Goal: Task Accomplishment & Management: Manage account settings

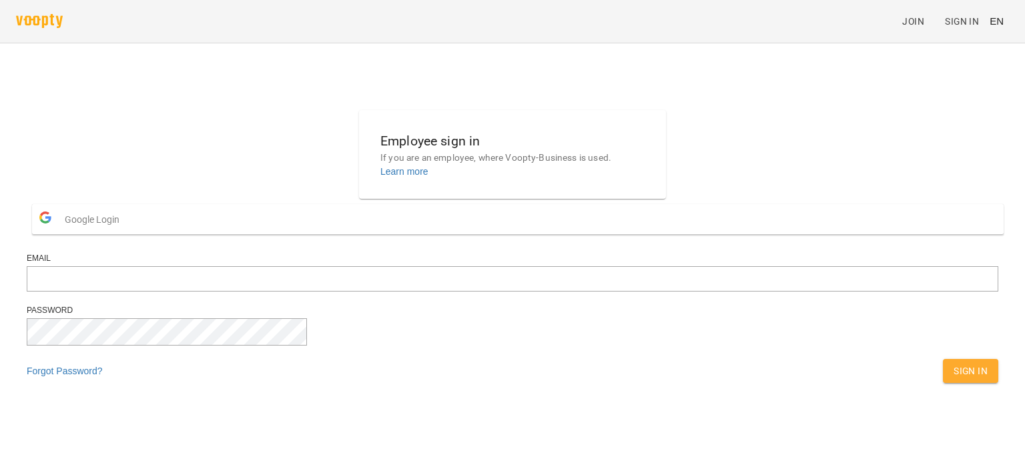
click at [126, 233] on span "Google Login" at bounding box center [95, 219] width 61 height 27
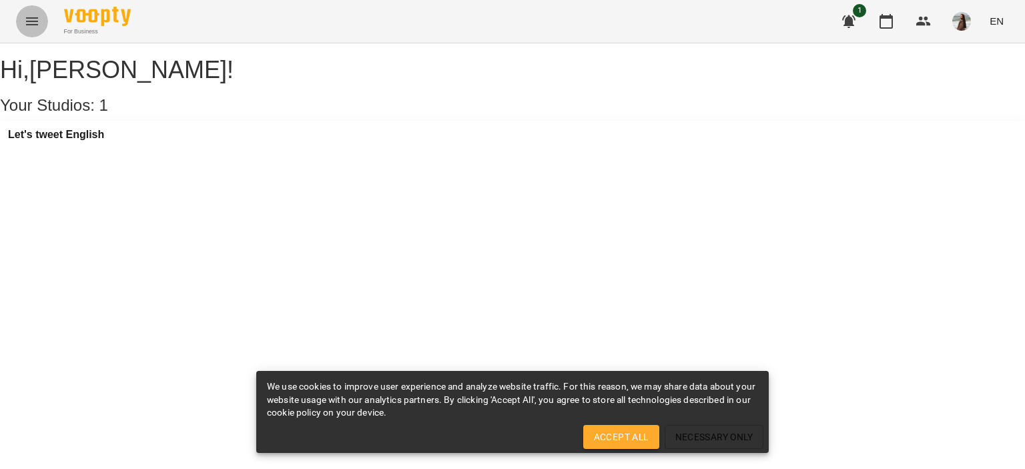
click at [36, 23] on icon "Menu" at bounding box center [32, 21] width 16 height 16
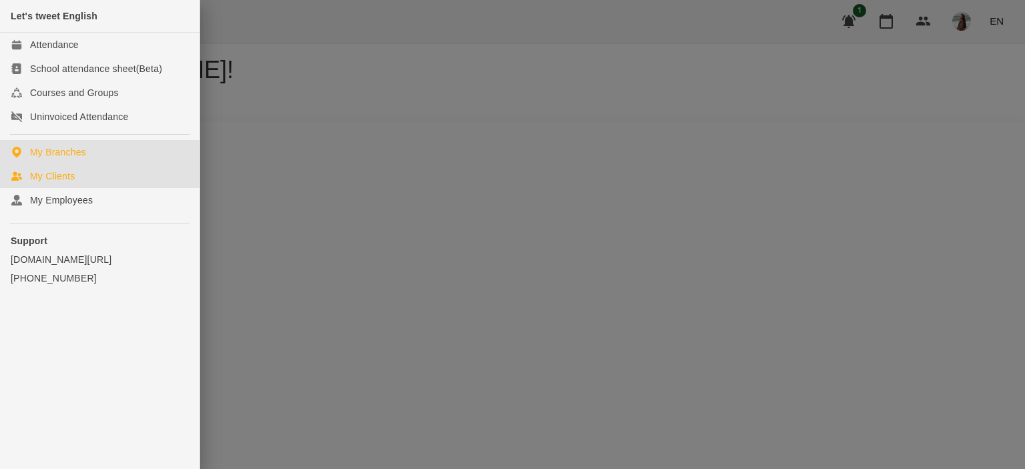
click at [59, 176] on div "My Clients" at bounding box center [52, 175] width 45 height 13
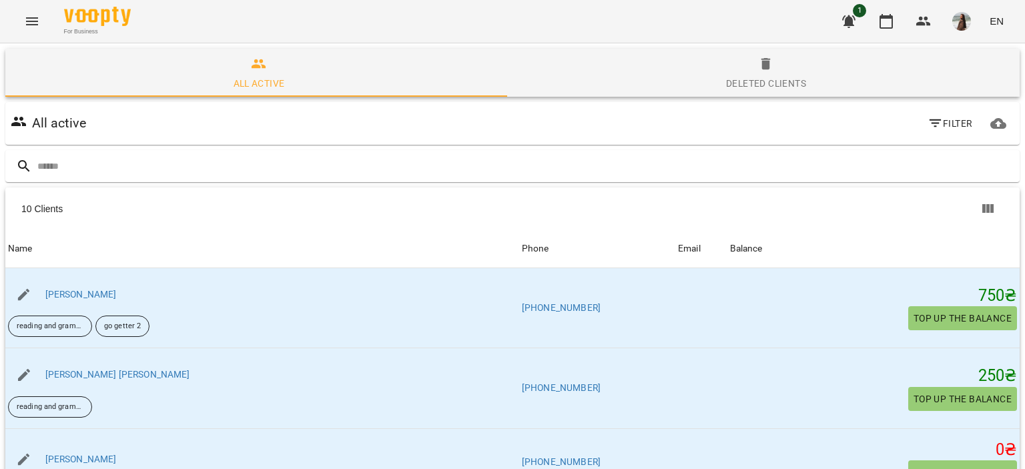
click at [37, 26] on icon "Menu" at bounding box center [32, 21] width 16 height 16
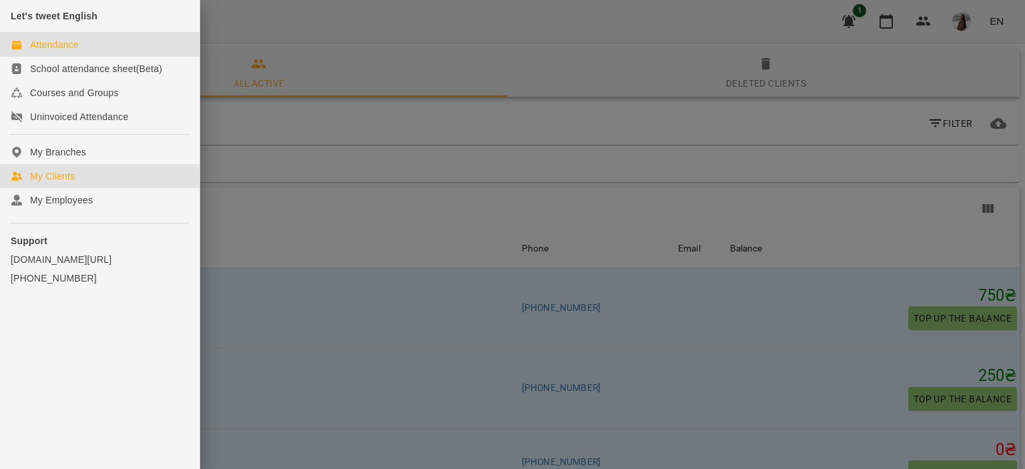
click at [88, 48] on link "Attendance" at bounding box center [99, 45] width 199 height 24
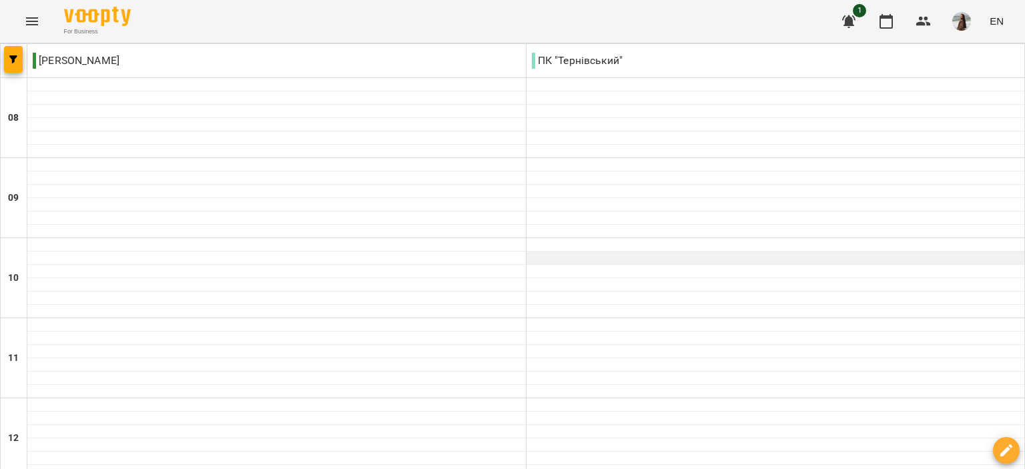
scroll to position [658, 0]
click at [35, 22] on icon "Menu" at bounding box center [32, 21] width 16 height 16
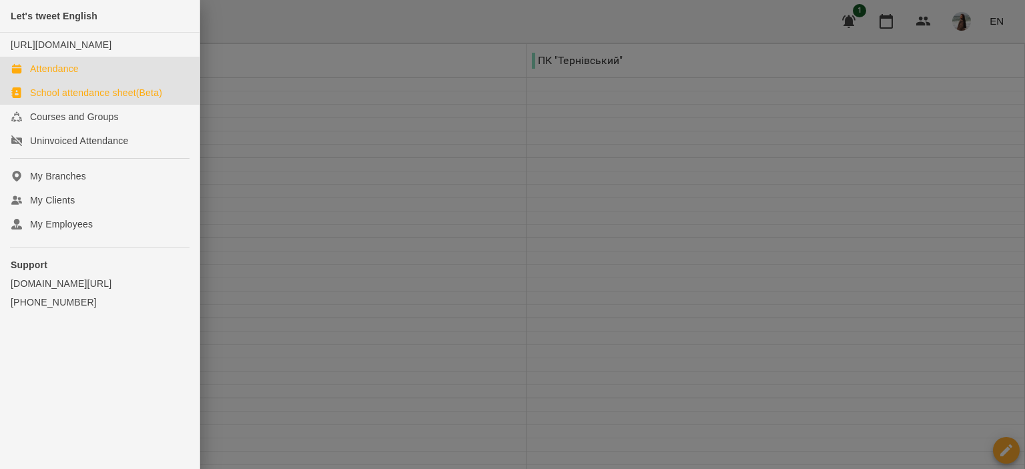
click at [77, 99] on div "School attendance sheet(Beta)" at bounding box center [96, 92] width 132 height 13
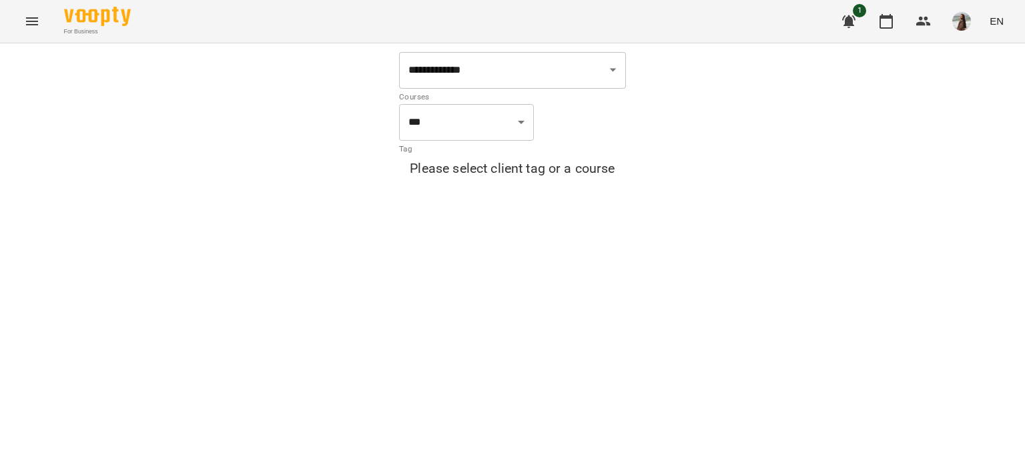
click at [37, 21] on icon "Menu" at bounding box center [32, 21] width 16 height 16
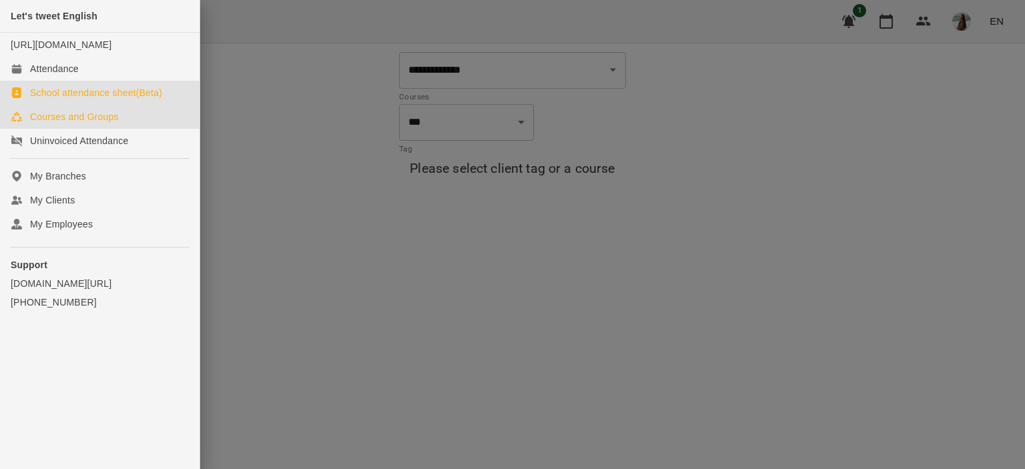
click at [83, 123] on div "Courses and Groups" at bounding box center [74, 116] width 89 height 13
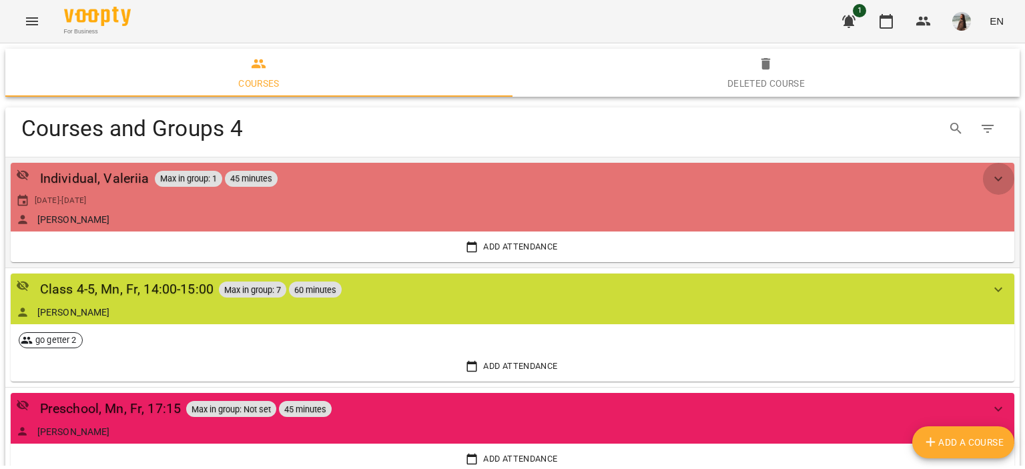
click at [990, 175] on icon "show more" at bounding box center [998, 179] width 16 height 16
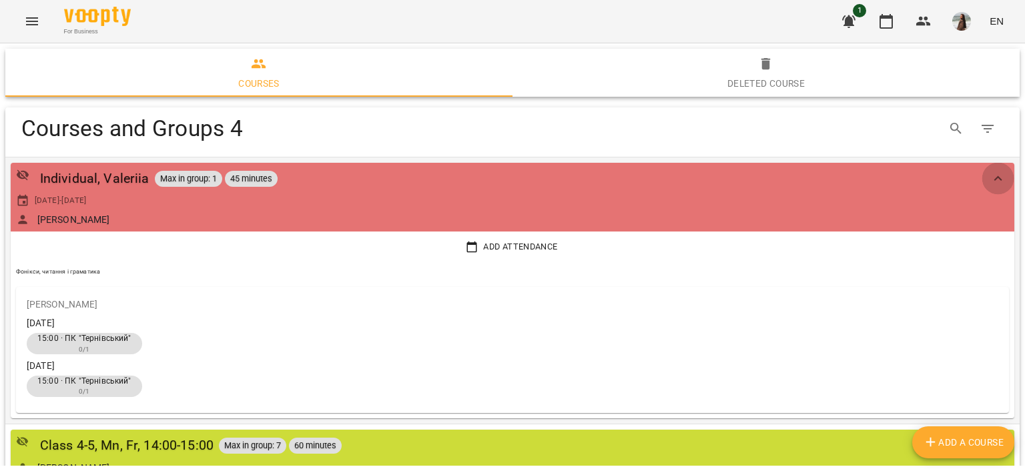
click at [990, 175] on icon "show more" at bounding box center [998, 179] width 16 height 16
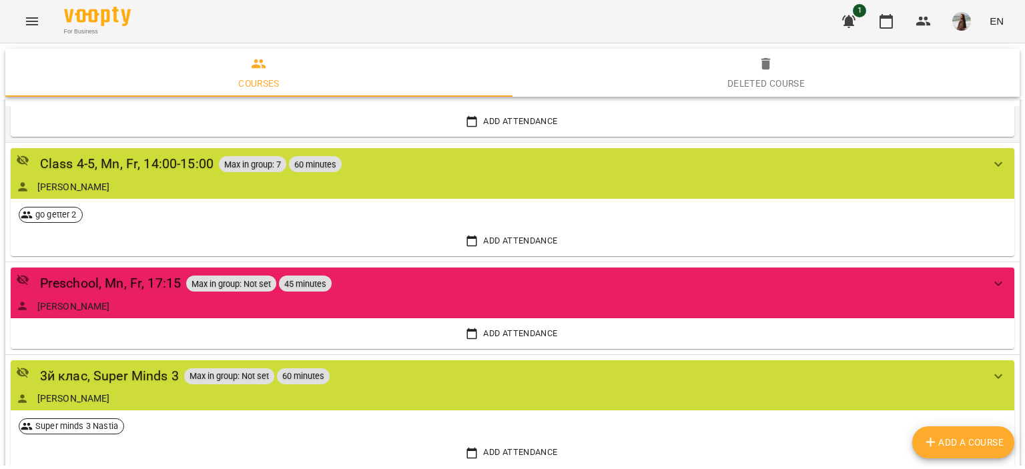
scroll to position [133, 0]
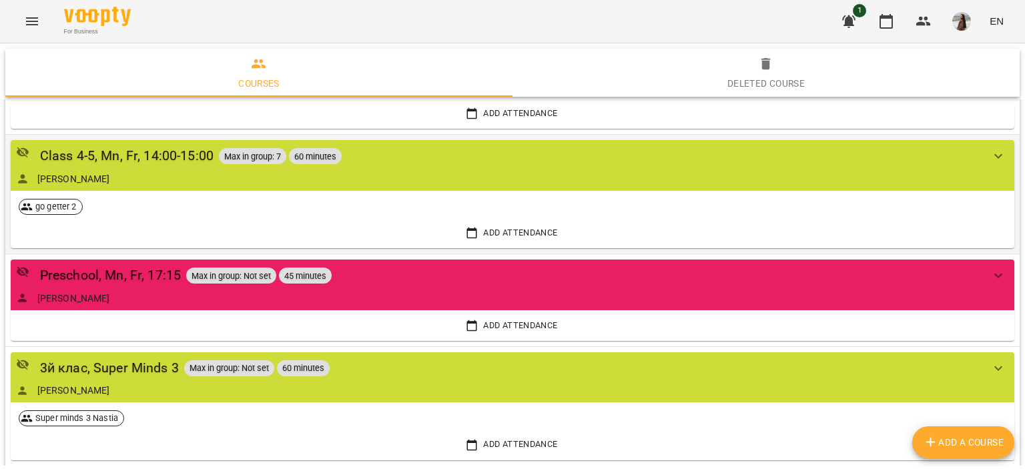
click at [990, 155] on icon "show more" at bounding box center [998, 156] width 16 height 16
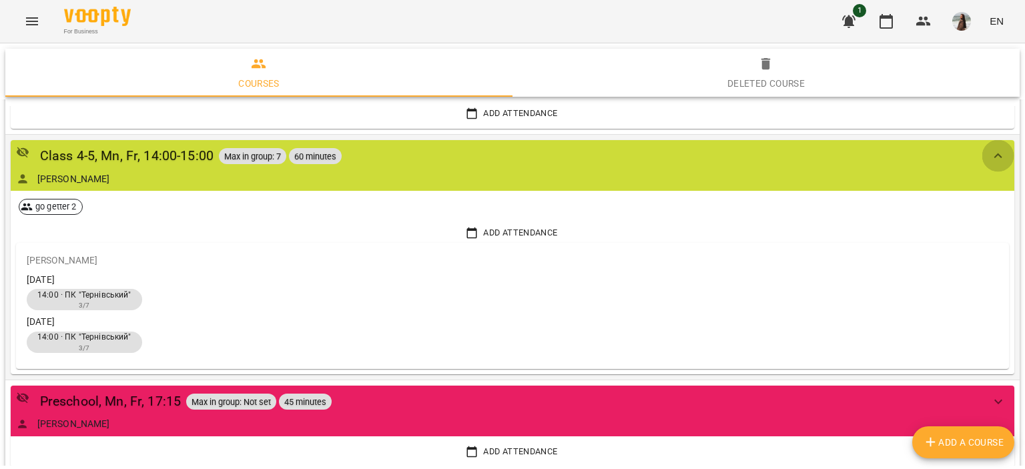
click at [990, 155] on icon "show more" at bounding box center [998, 156] width 16 height 16
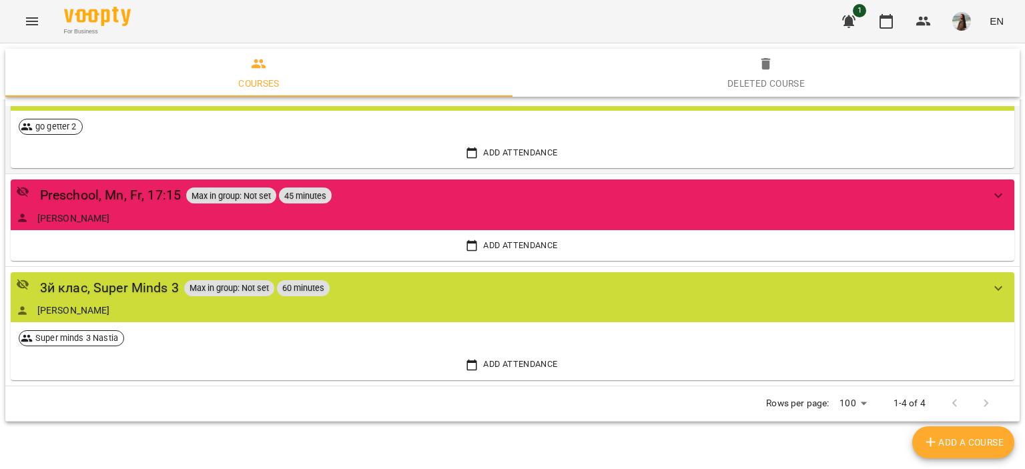
scroll to position [216, 0]
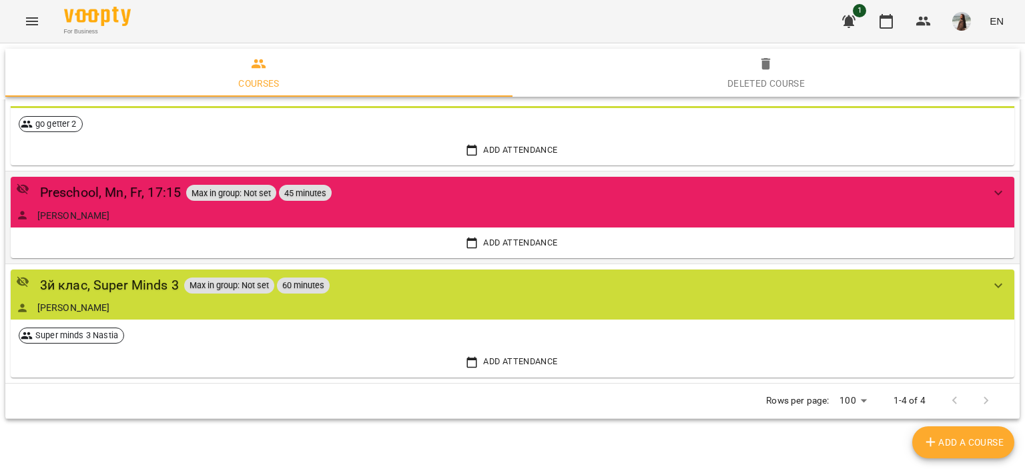
click at [990, 193] on icon "show more" at bounding box center [998, 193] width 16 height 16
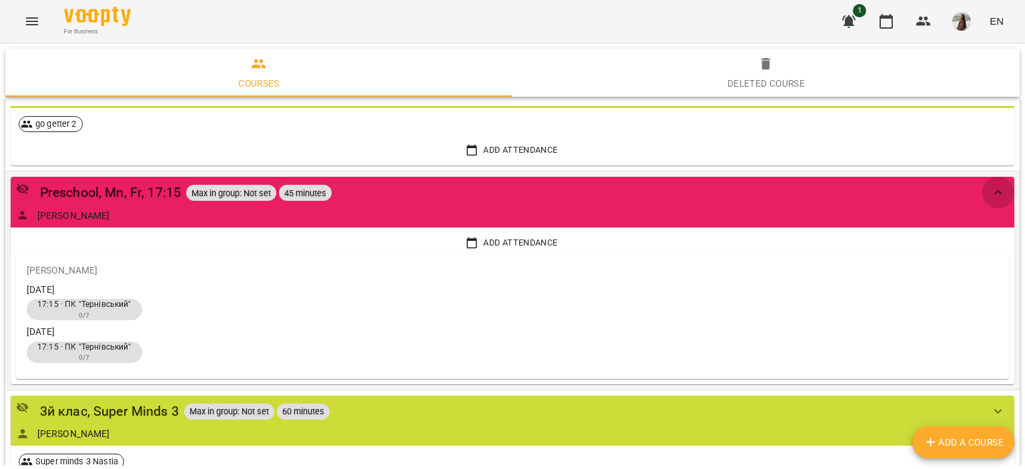
click at [990, 193] on icon "show more" at bounding box center [998, 193] width 16 height 16
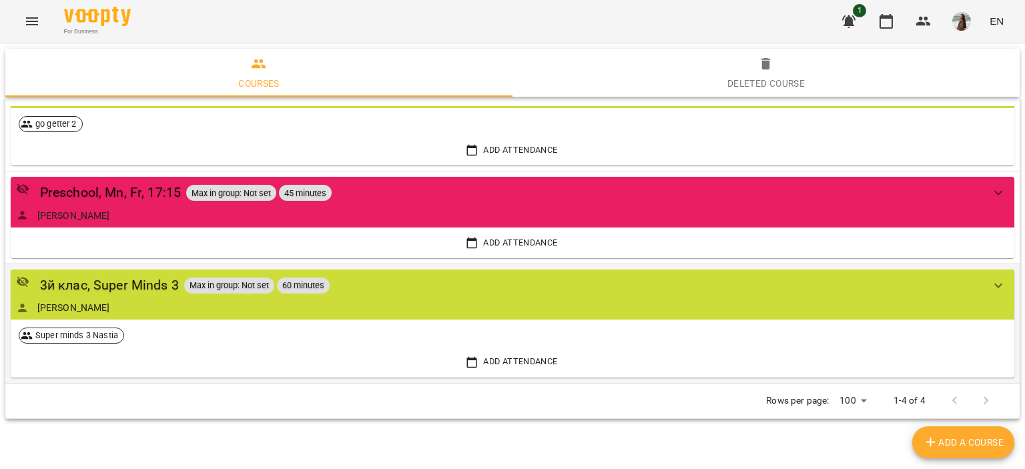
click at [994, 285] on icon "show more" at bounding box center [998, 285] width 8 height 5
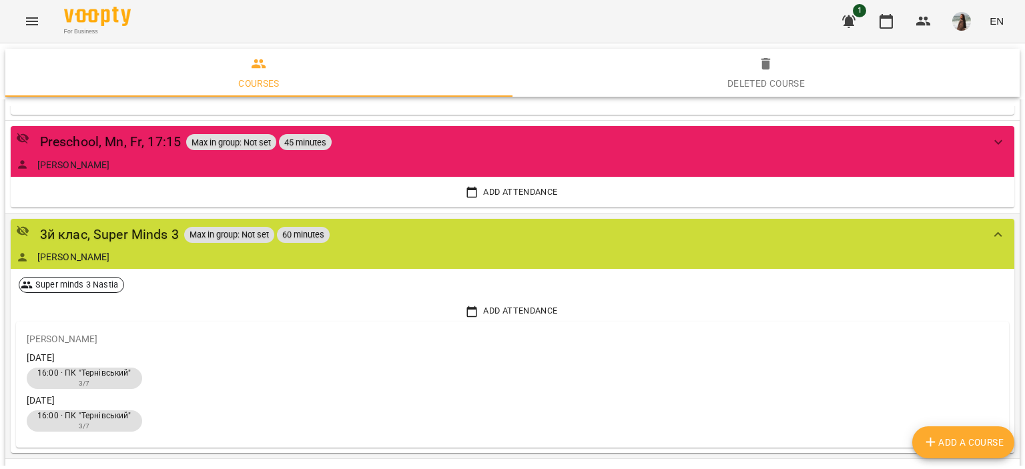
scroll to position [342, 0]
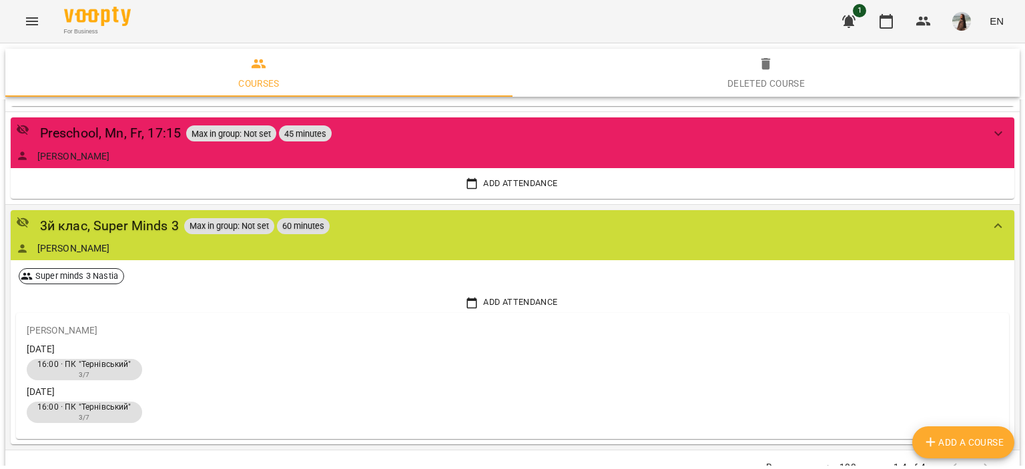
click at [995, 223] on icon "show more" at bounding box center [998, 226] width 16 height 16
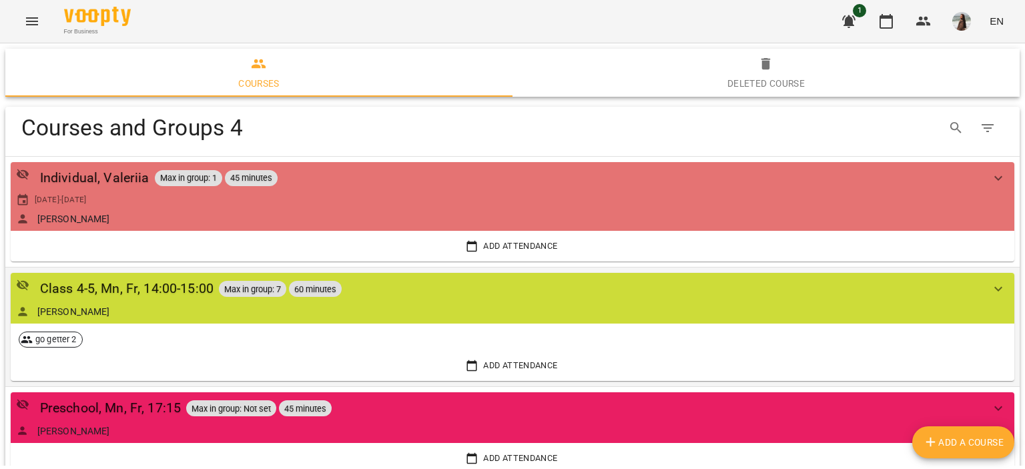
scroll to position [0, 0]
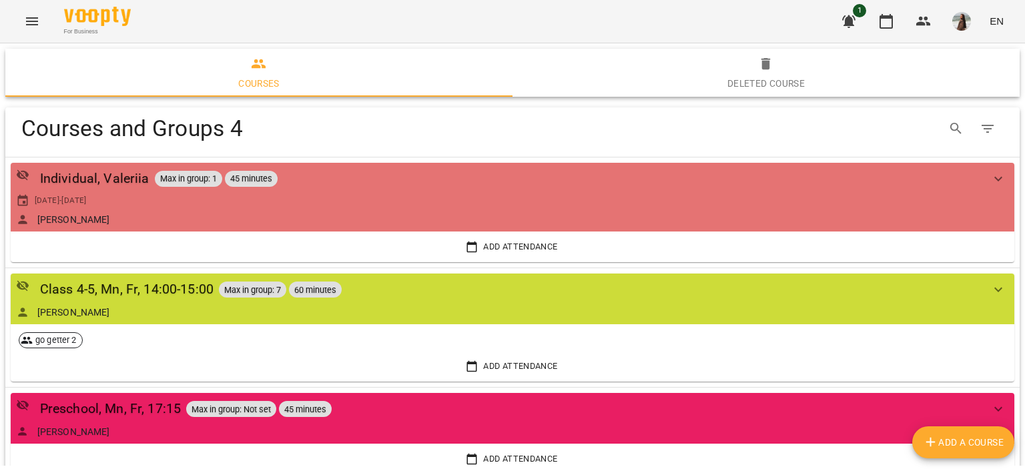
click at [31, 24] on icon "Menu" at bounding box center [32, 21] width 12 height 8
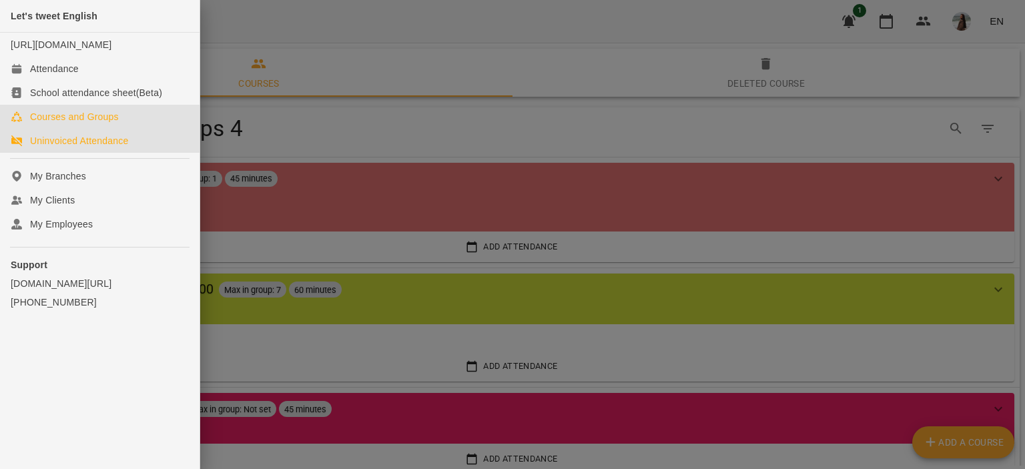
click at [96, 147] on div "Uninvoiced Attendance" at bounding box center [79, 140] width 98 height 13
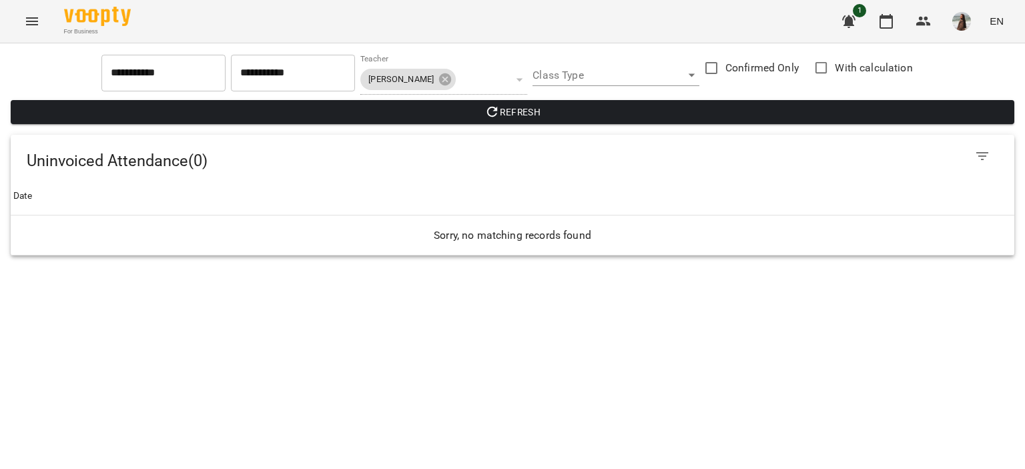
click at [21, 22] on button "Menu" at bounding box center [32, 21] width 32 height 32
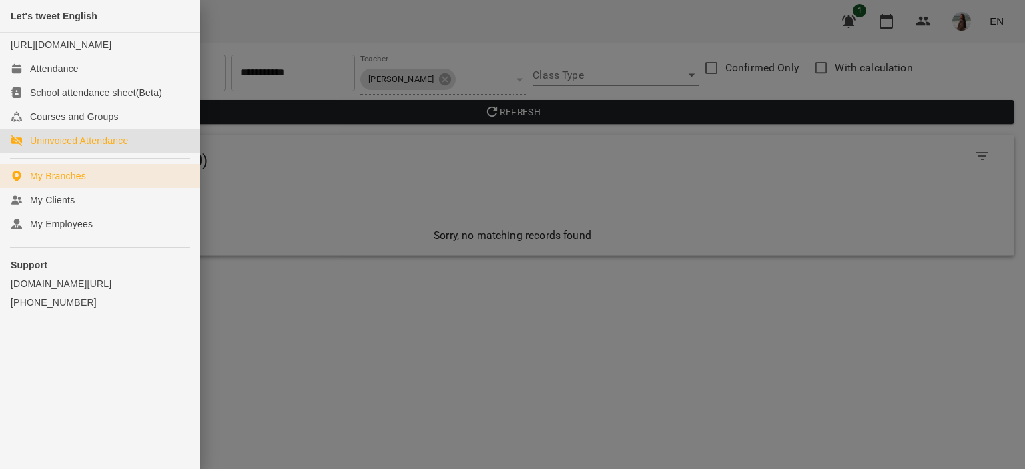
click at [69, 183] on div "My Branches" at bounding box center [58, 175] width 56 height 13
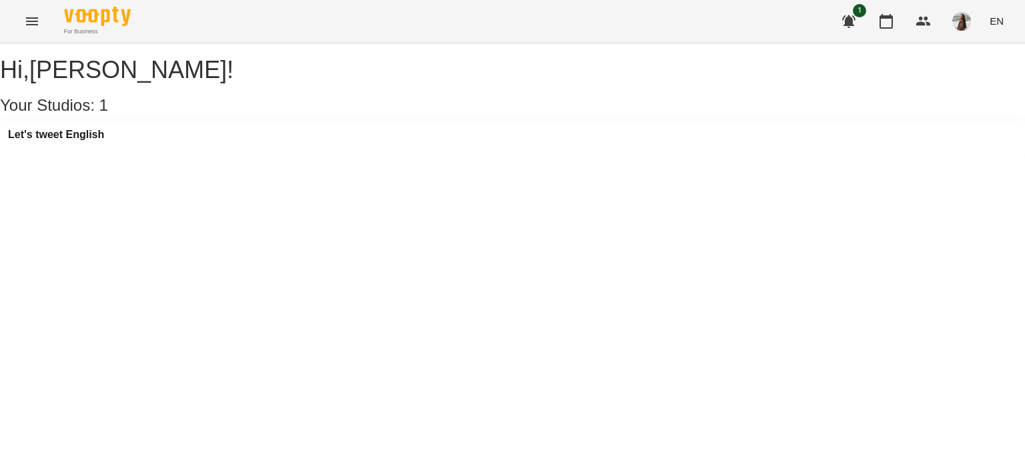
click at [37, 25] on icon "Menu" at bounding box center [32, 21] width 12 height 8
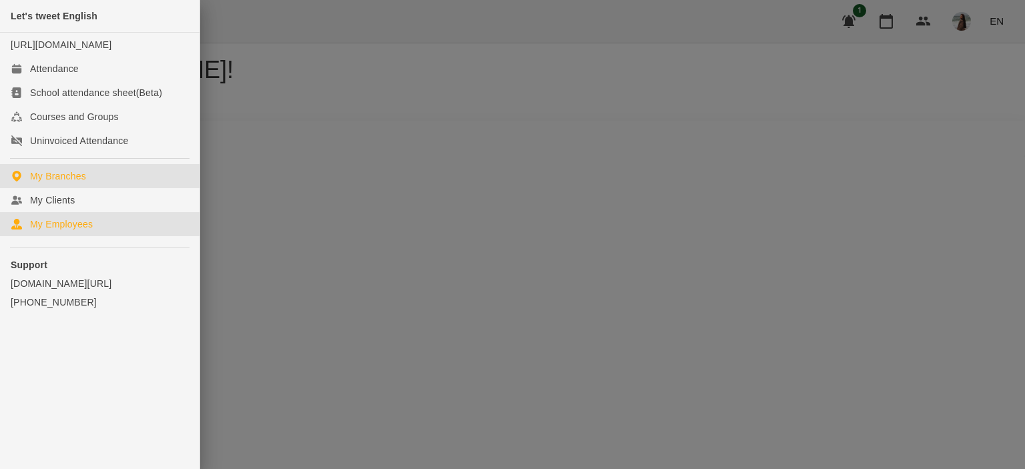
click at [95, 236] on link "My Employees" at bounding box center [99, 224] width 199 height 24
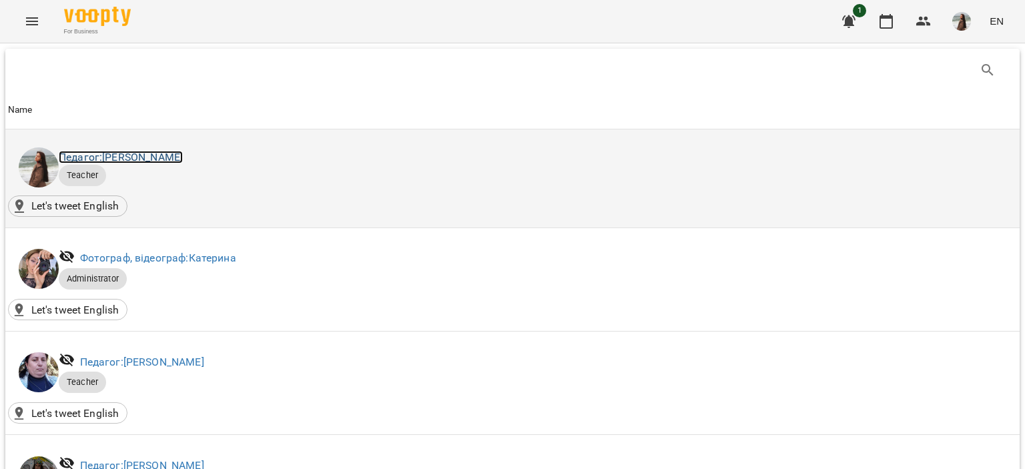
click at [172, 151] on link "Педагог: [PERSON_NAME]" at bounding box center [121, 157] width 124 height 13
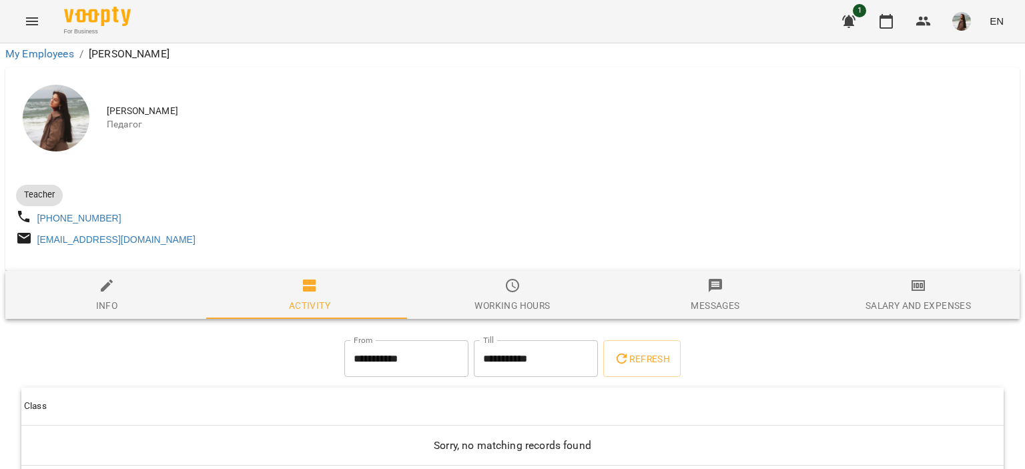
scroll to position [69, 0]
click at [392, 340] on input "**********" at bounding box center [406, 358] width 124 height 37
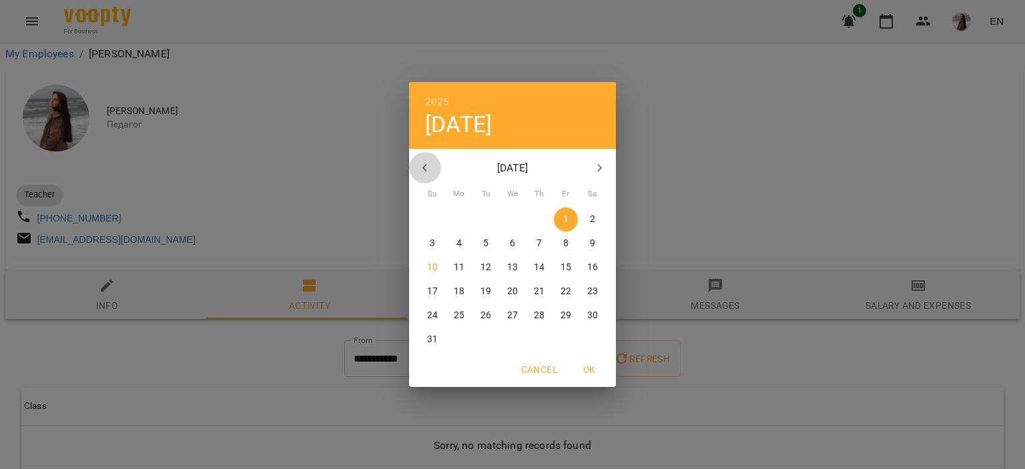
click at [427, 166] on icon "button" at bounding box center [425, 168] width 16 height 16
click at [486, 223] on p "1" at bounding box center [485, 219] width 5 height 13
type input "**********"
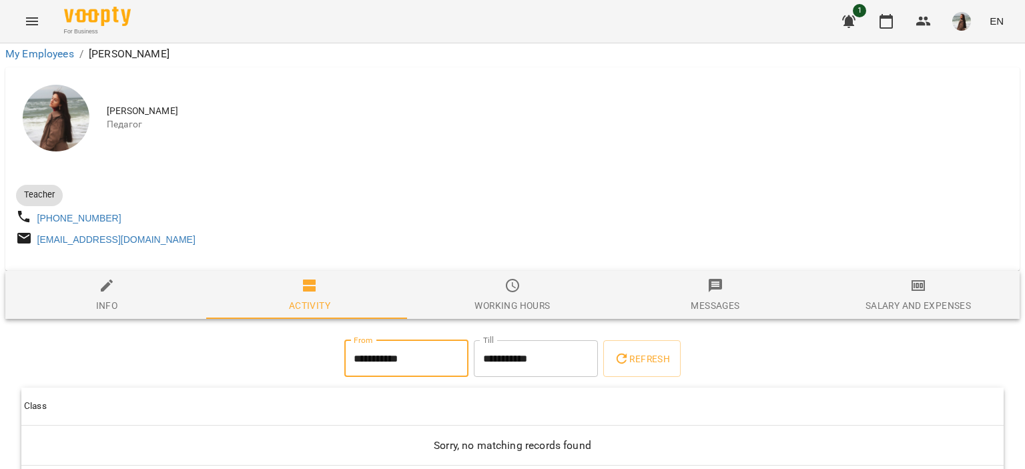
click at [548, 340] on input "**********" at bounding box center [536, 358] width 124 height 37
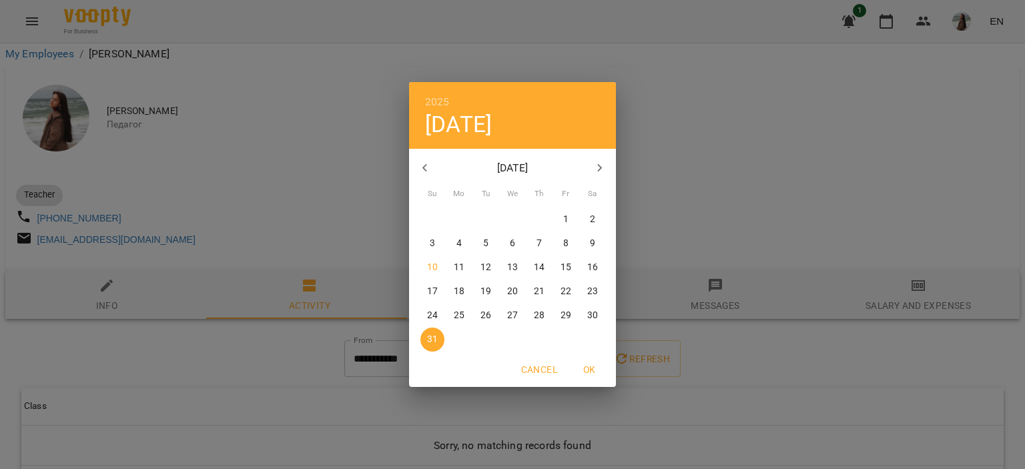
click at [427, 165] on icon "button" at bounding box center [425, 168] width 16 height 16
click at [540, 318] on p "31" at bounding box center [539, 315] width 11 height 13
type input "**********"
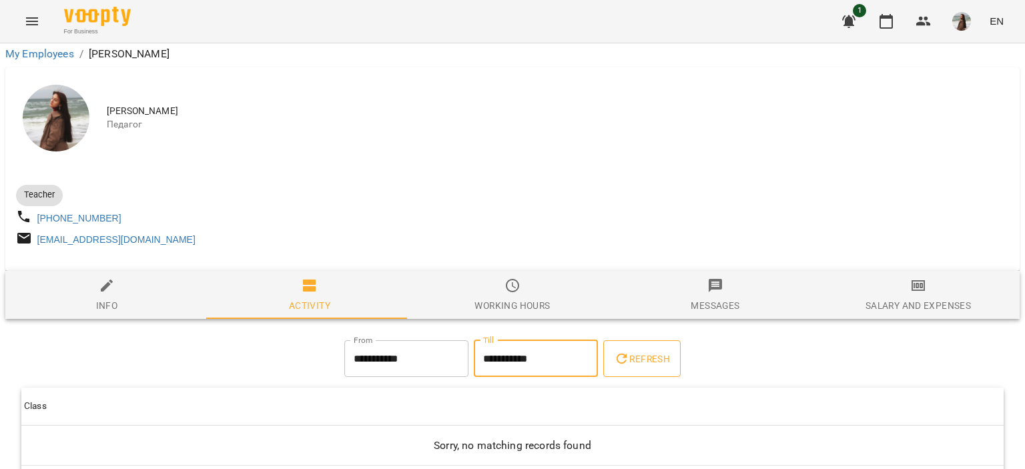
click at [637, 351] on span "Refresh" at bounding box center [642, 359] width 56 height 16
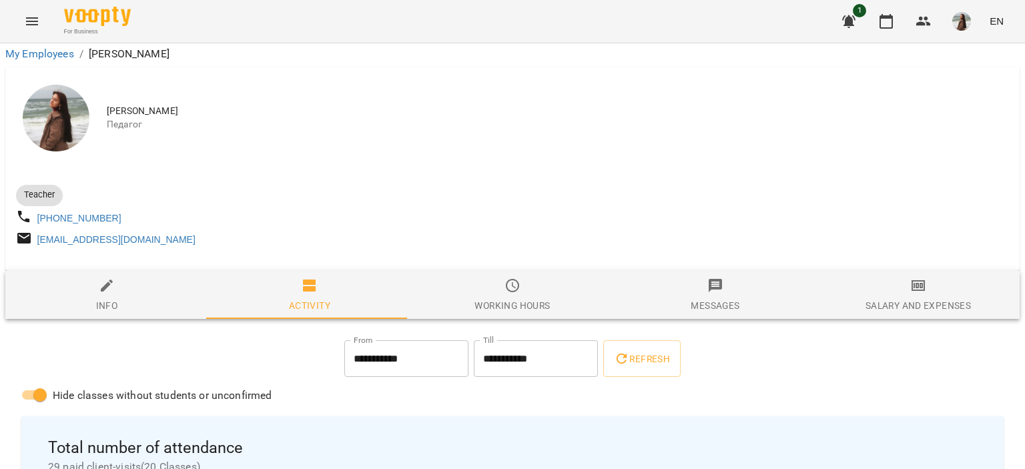
scroll to position [0, 0]
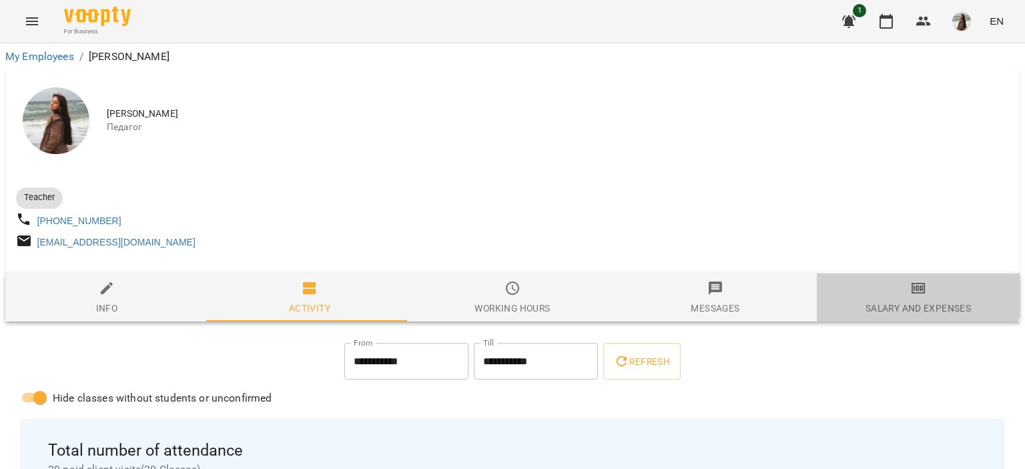
click at [892, 299] on span "Salary and Expenses" at bounding box center [918, 298] width 187 height 36
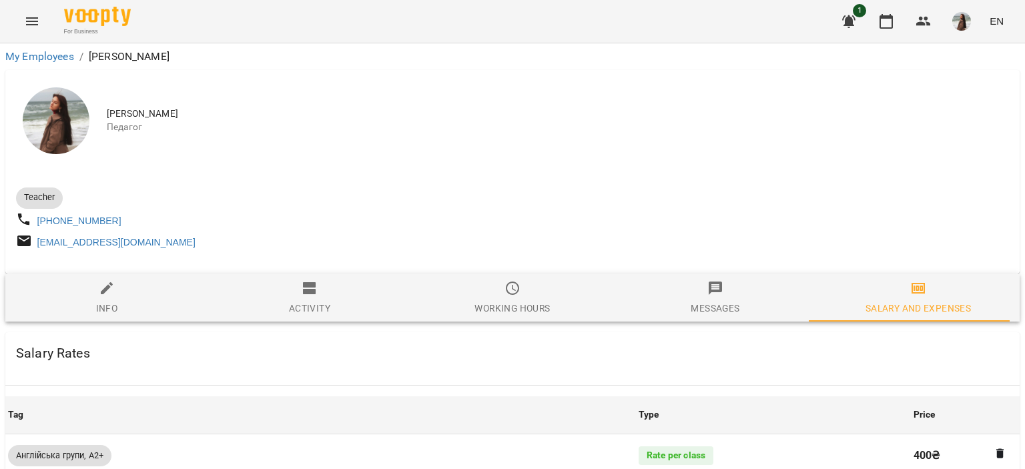
click at [112, 304] on span "Info" at bounding box center [106, 298] width 187 height 36
select select "**"
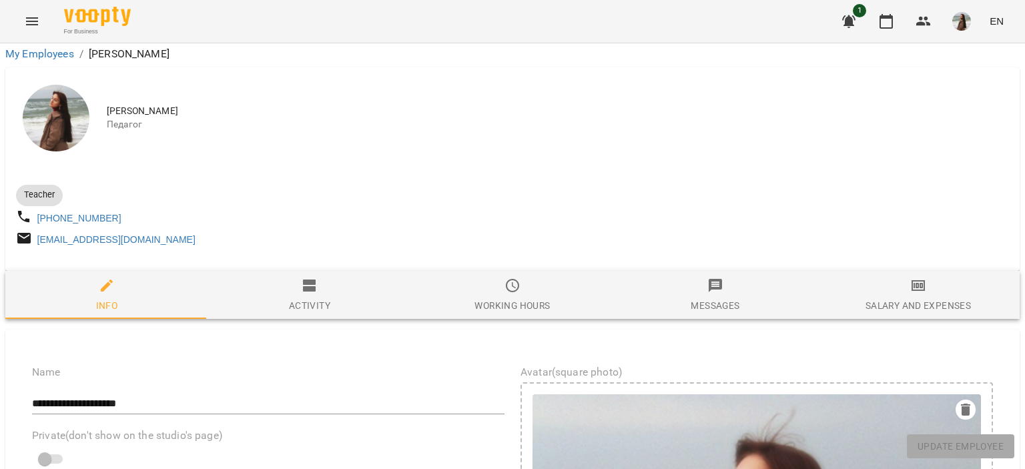
scroll to position [200, 0]
click at [318, 278] on span "Activity" at bounding box center [309, 296] width 187 height 36
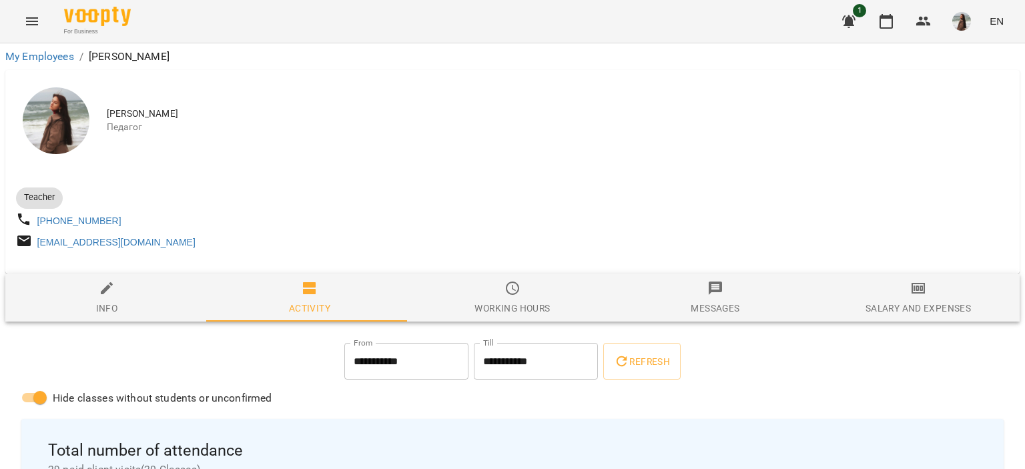
scroll to position [0, 0]
click at [536, 305] on span "Working hours" at bounding box center [512, 298] width 187 height 36
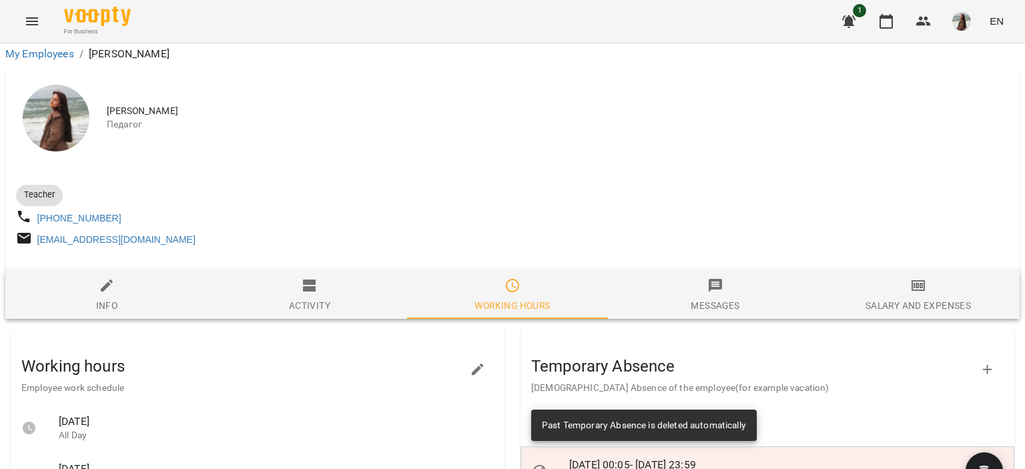
scroll to position [65, 0]
